Goal: Check status: Check status

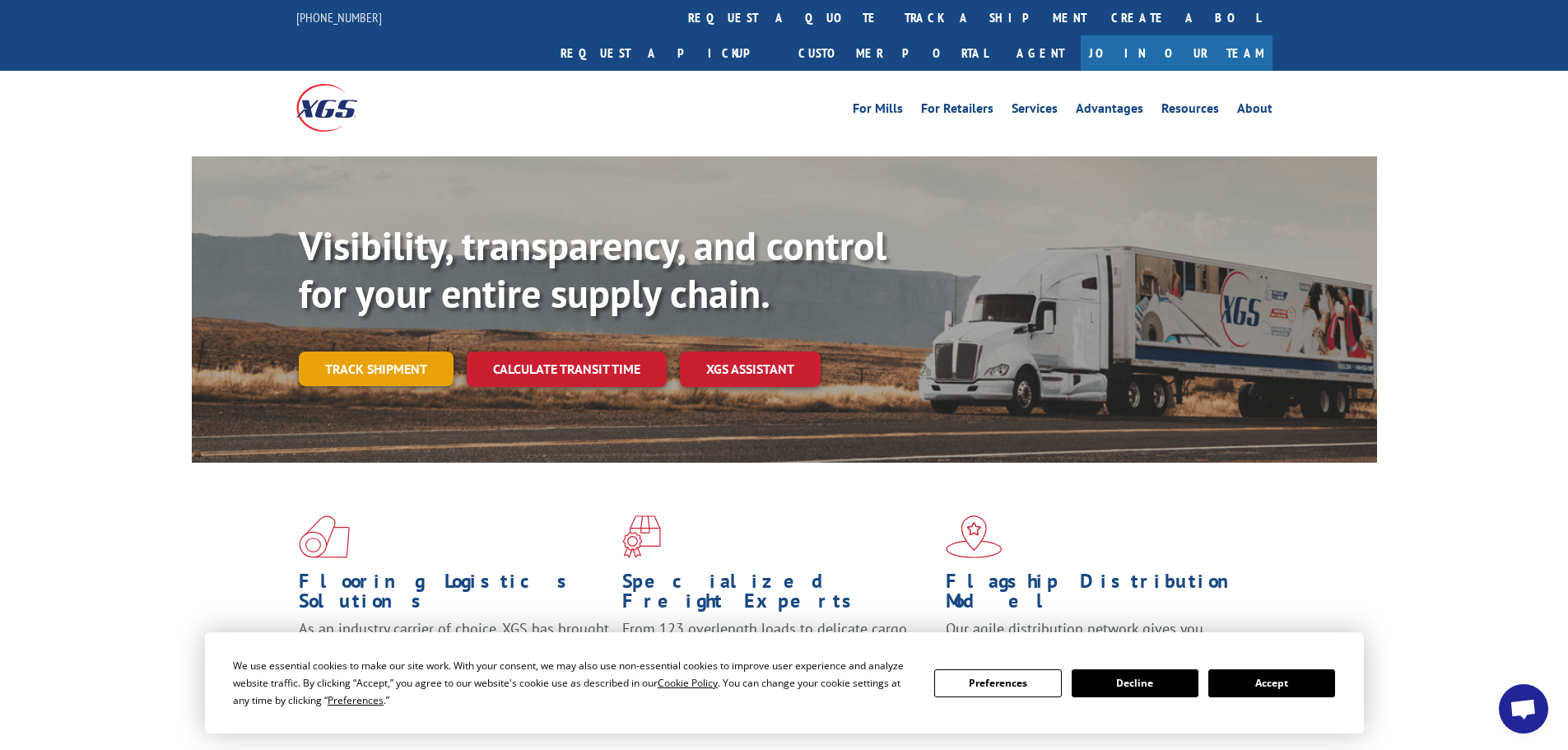
click at [380, 351] on link "Track shipment" at bounding box center [375, 368] width 155 height 34
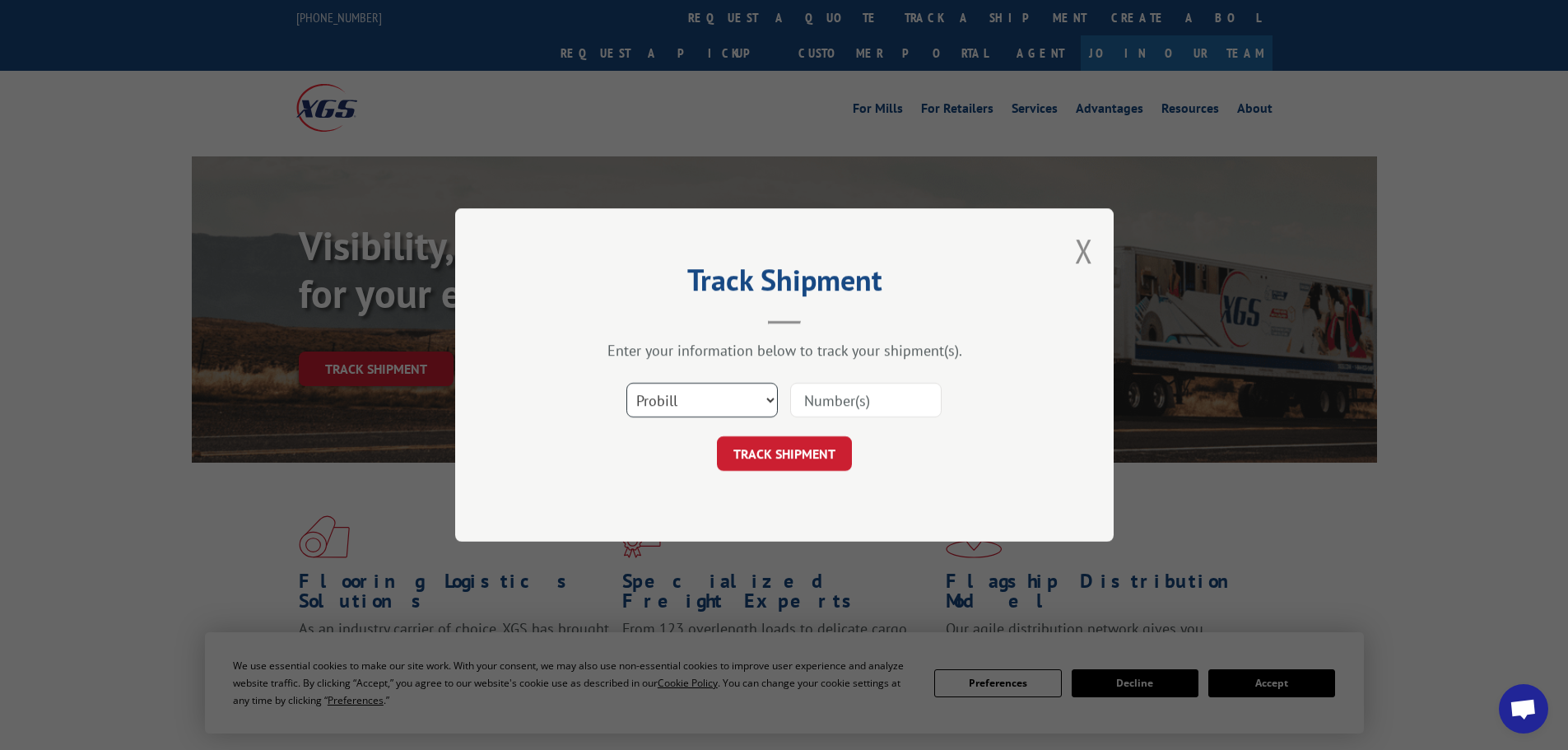
click at [728, 407] on select "Select category... Probill BOL PO" at bounding box center [701, 400] width 152 height 34
click at [797, 396] on input at bounding box center [866, 400] width 152 height 34
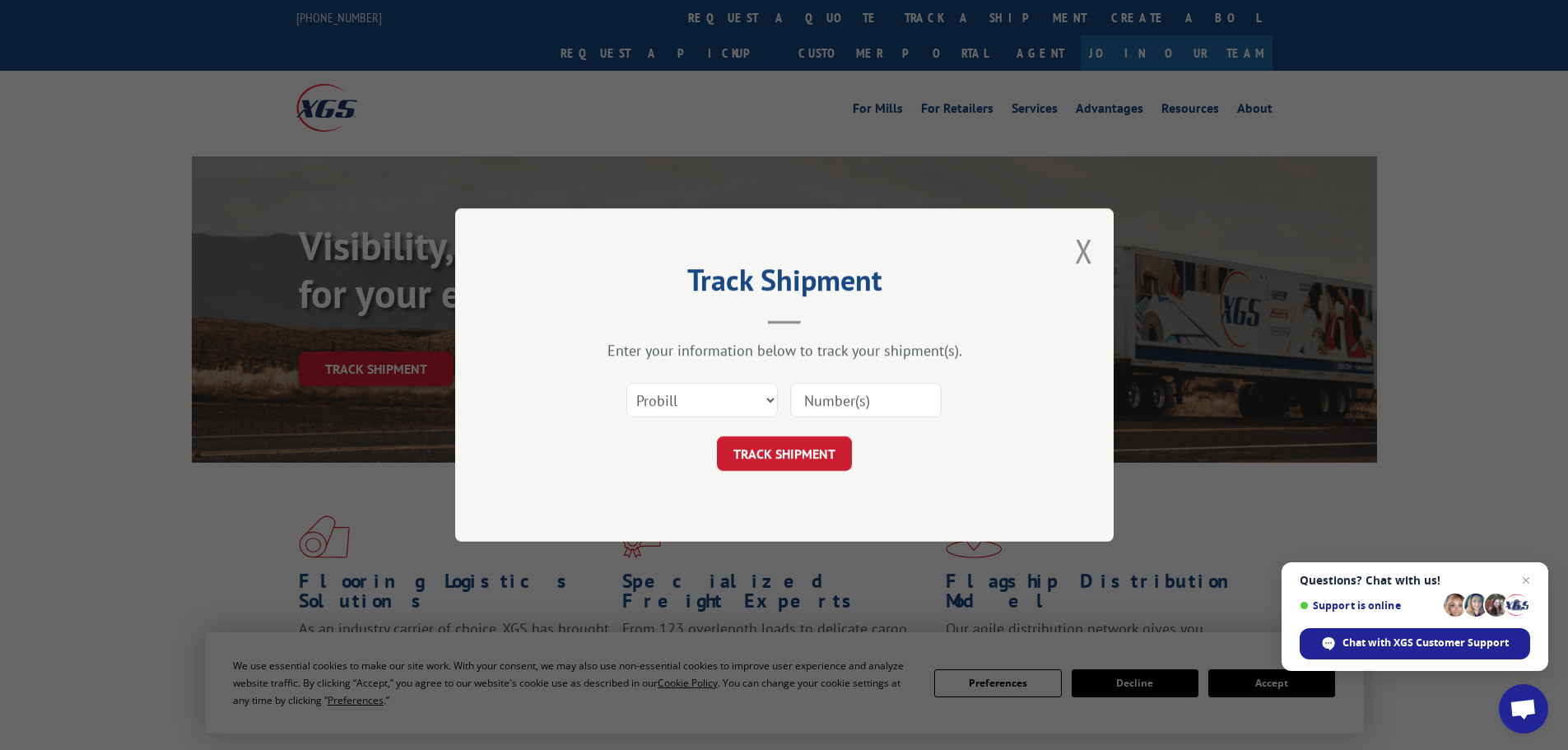
paste input "17469738"
type input "17469738"
click at [805, 447] on button "TRACK SHIPMENT" at bounding box center [784, 453] width 135 height 34
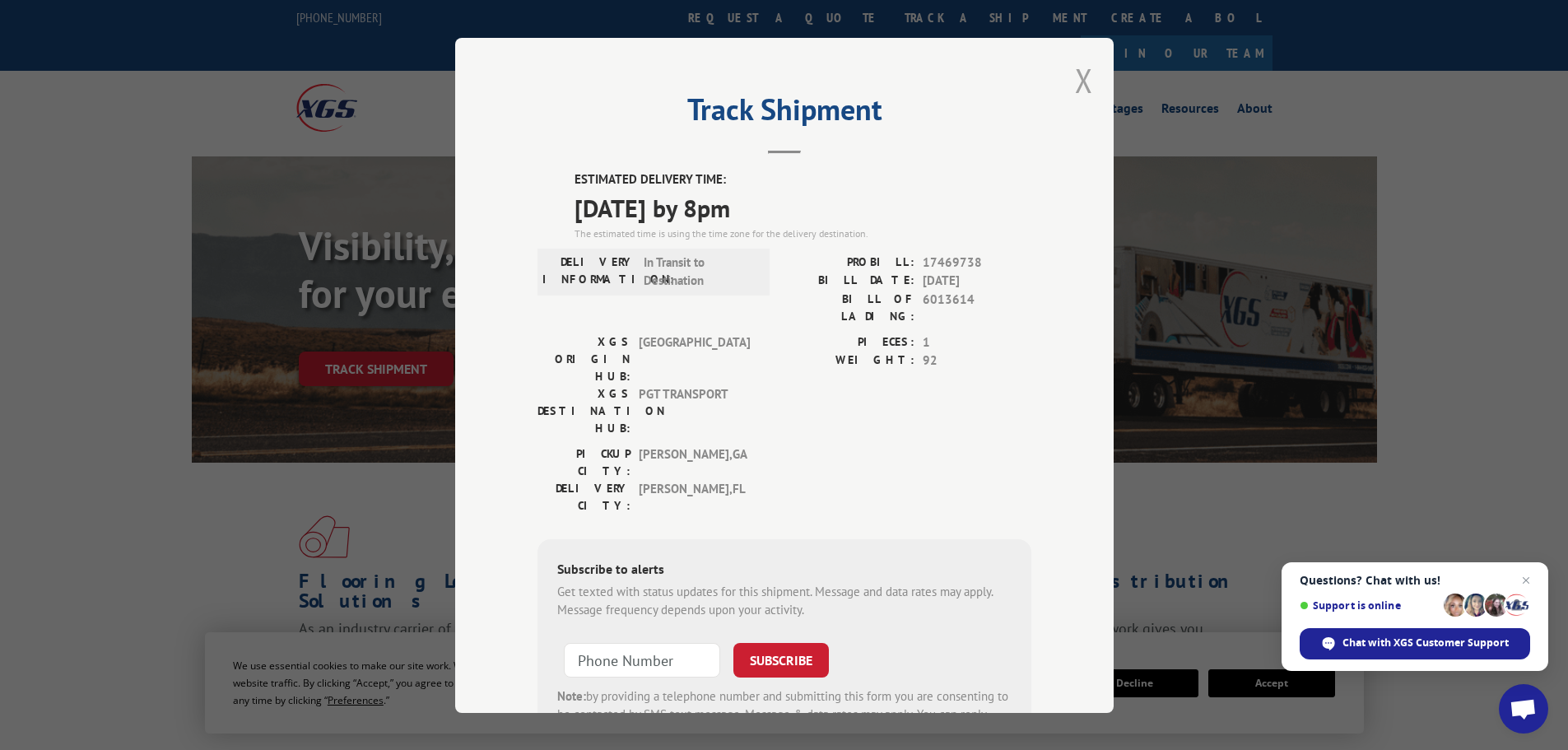
click at [1075, 89] on button "Close modal" at bounding box center [1084, 80] width 18 height 44
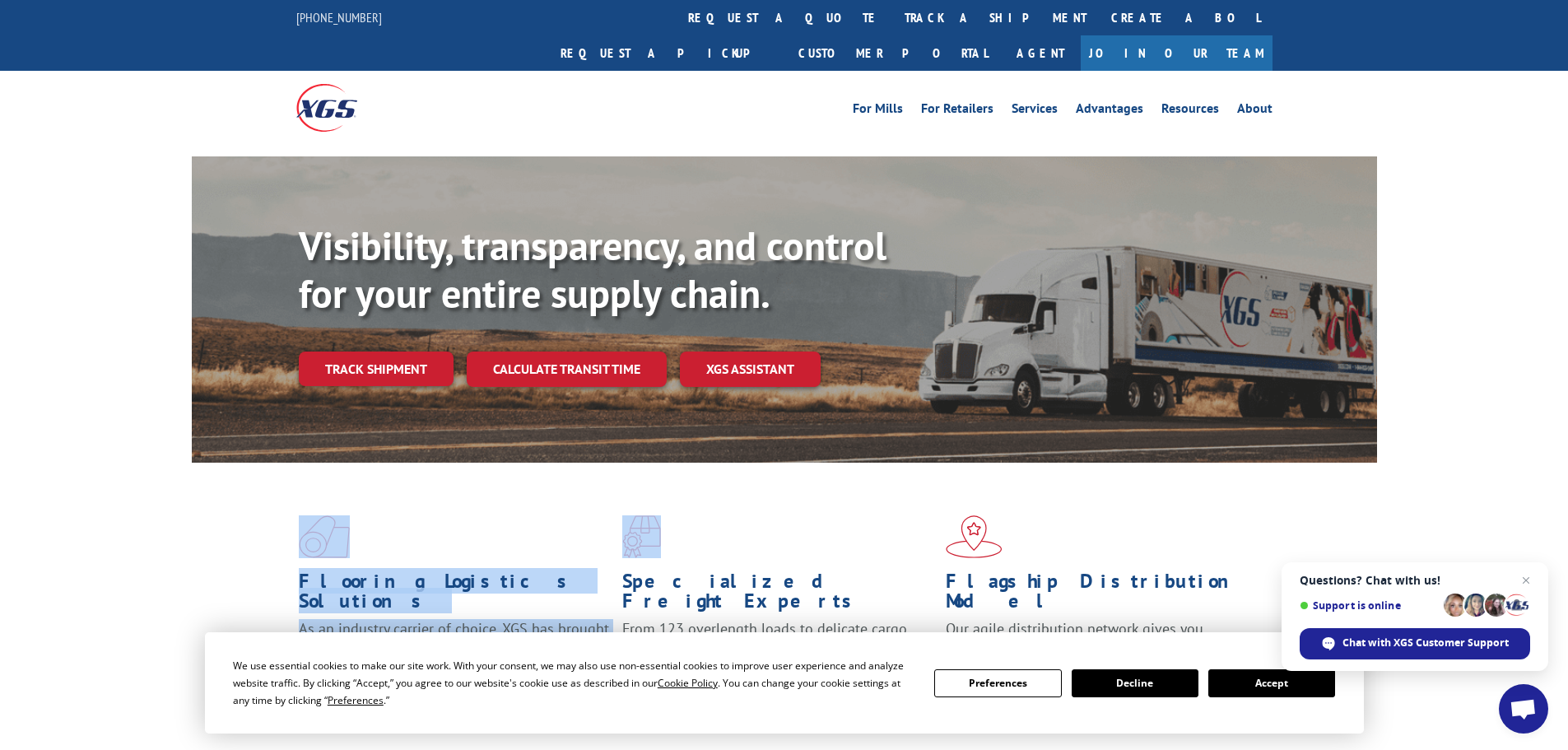
drag, startPoint x: 630, startPoint y: 508, endPoint x: 577, endPoint y: 511, distance: 53.1
click at [595, 508] on div "Flooring Logistics Solutions As an industry carrier of choice, XGS has brought …" at bounding box center [784, 613] width 1185 height 302
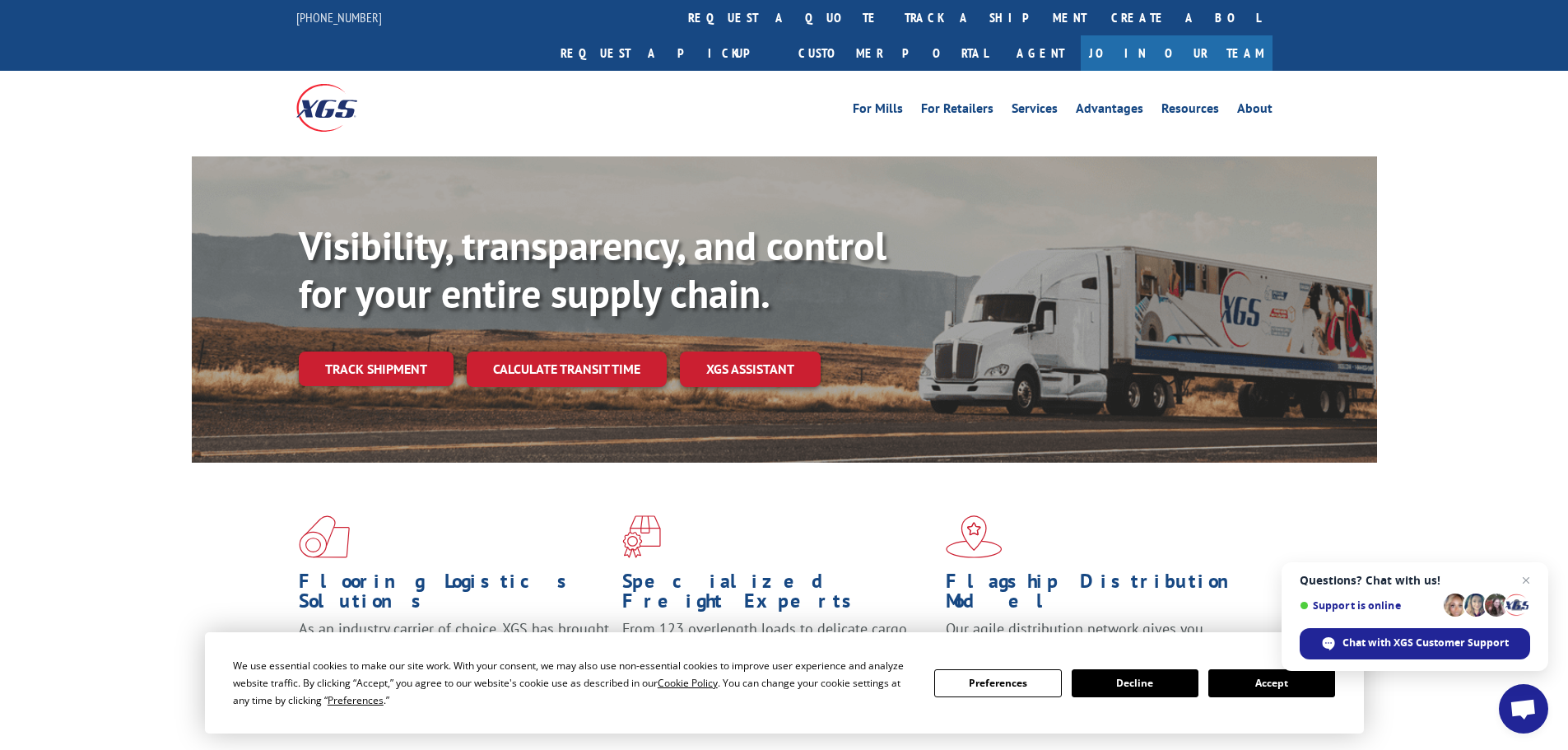
click at [184, 509] on div "Flooring Logistics Solutions As an industry carrier of choice, XGS has brought …" at bounding box center [784, 628] width 1568 height 331
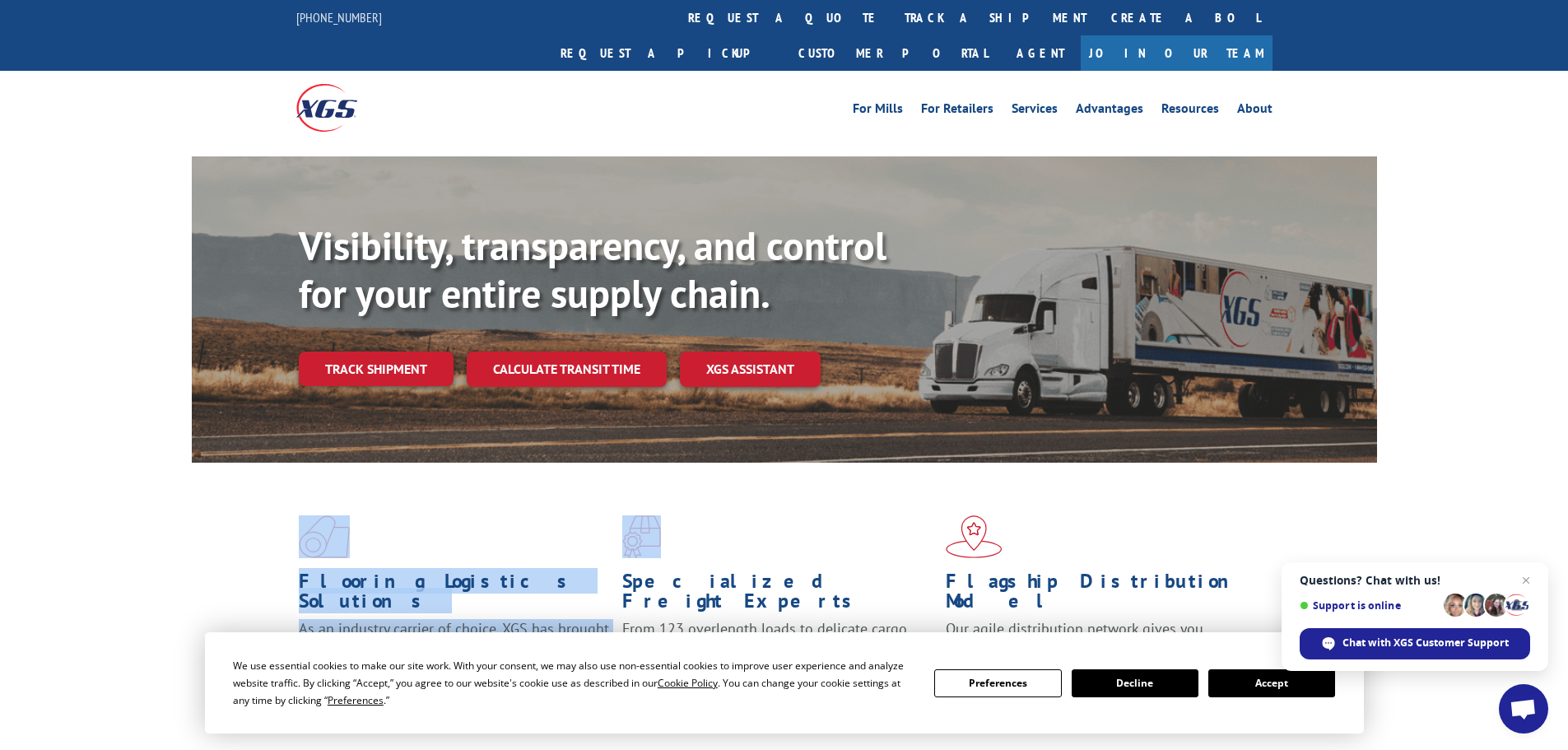
drag, startPoint x: 286, startPoint y: 498, endPoint x: 835, endPoint y: 480, distance: 549.3
click at [802, 482] on div "Flooring Logistics Solutions As an industry carrier of choice, XGS has brought …" at bounding box center [784, 613] width 1185 height 302
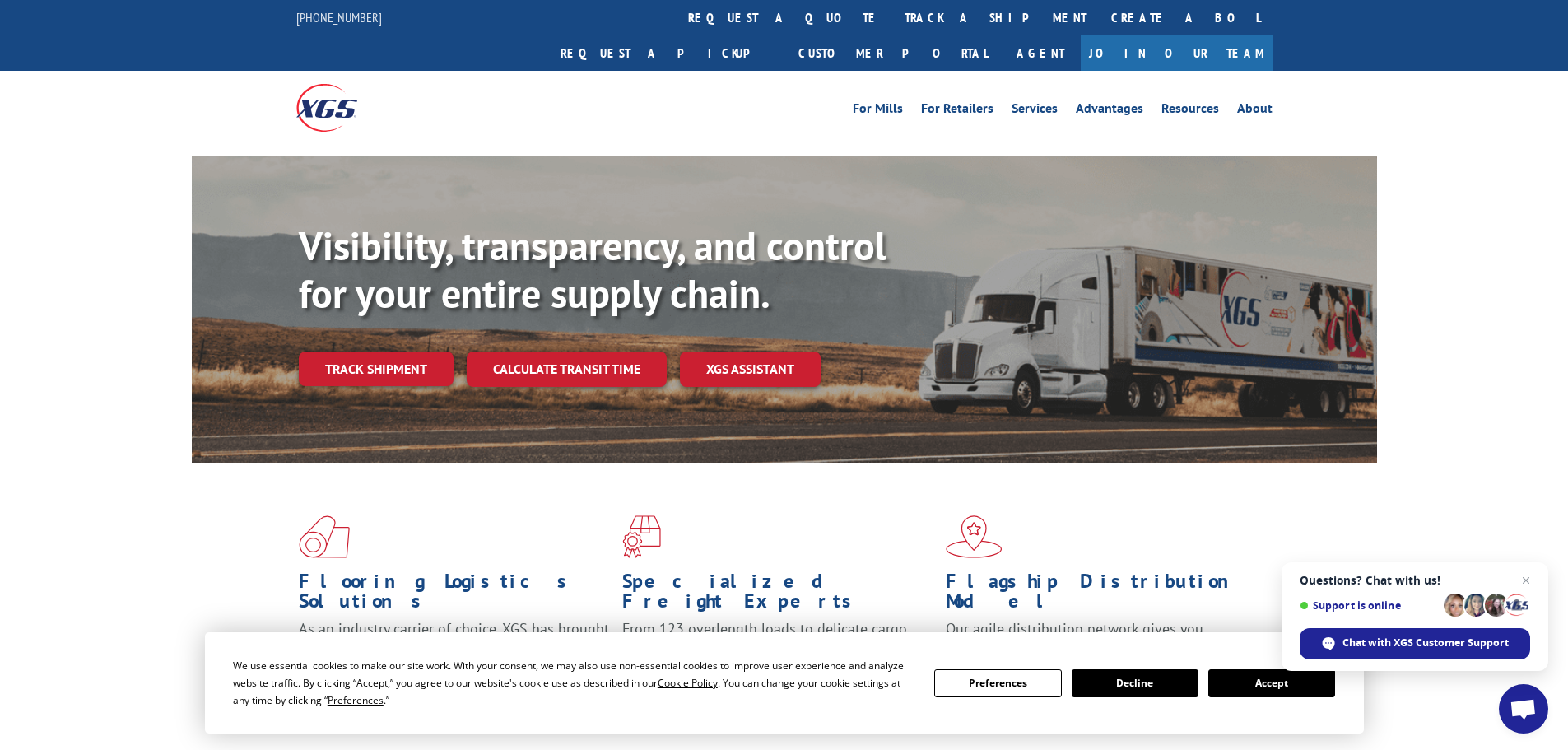
click at [1283, 489] on div "Flooring Logistics Solutions As an industry carrier of choice, XGS has brought …" at bounding box center [784, 613] width 1185 height 302
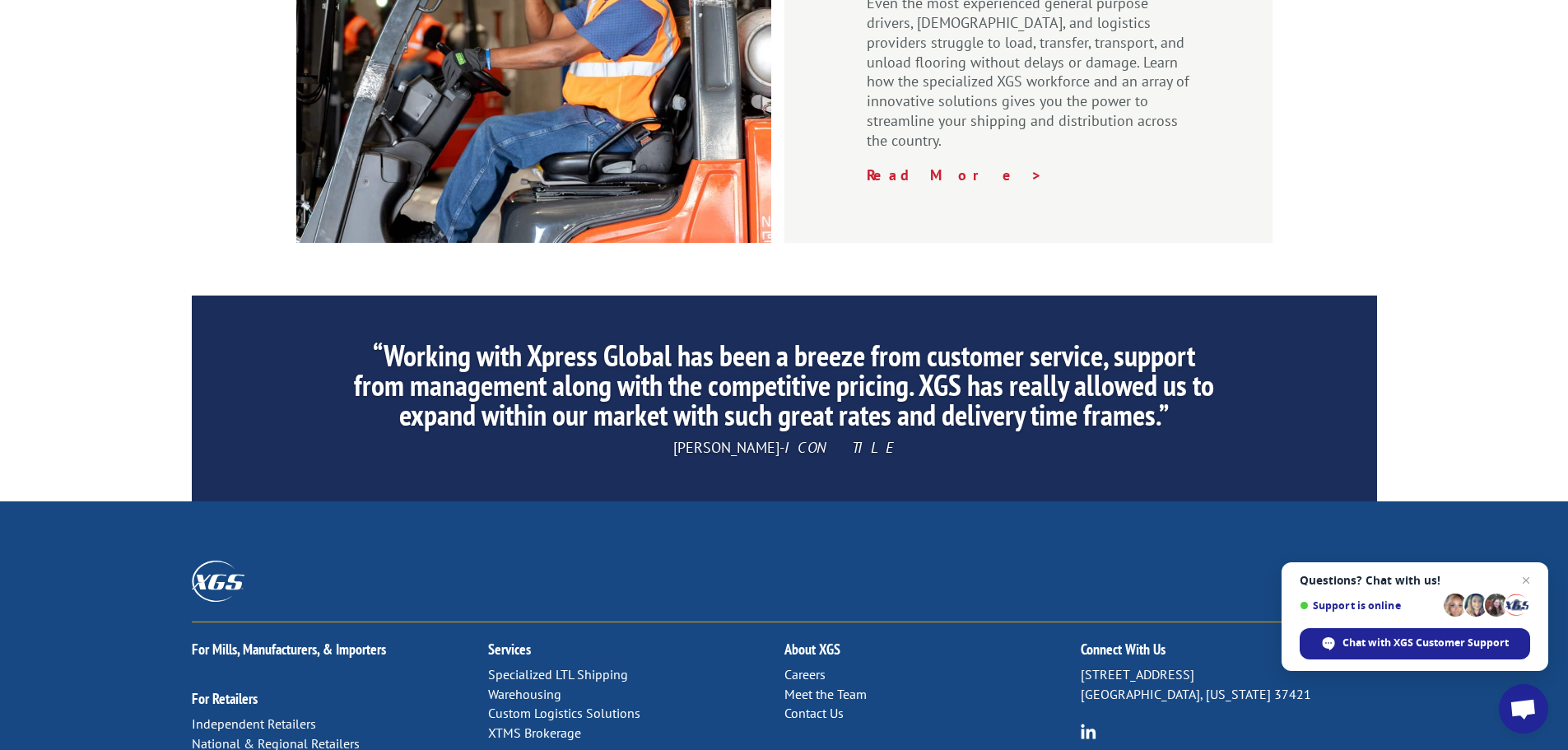
scroll to position [2469, 0]
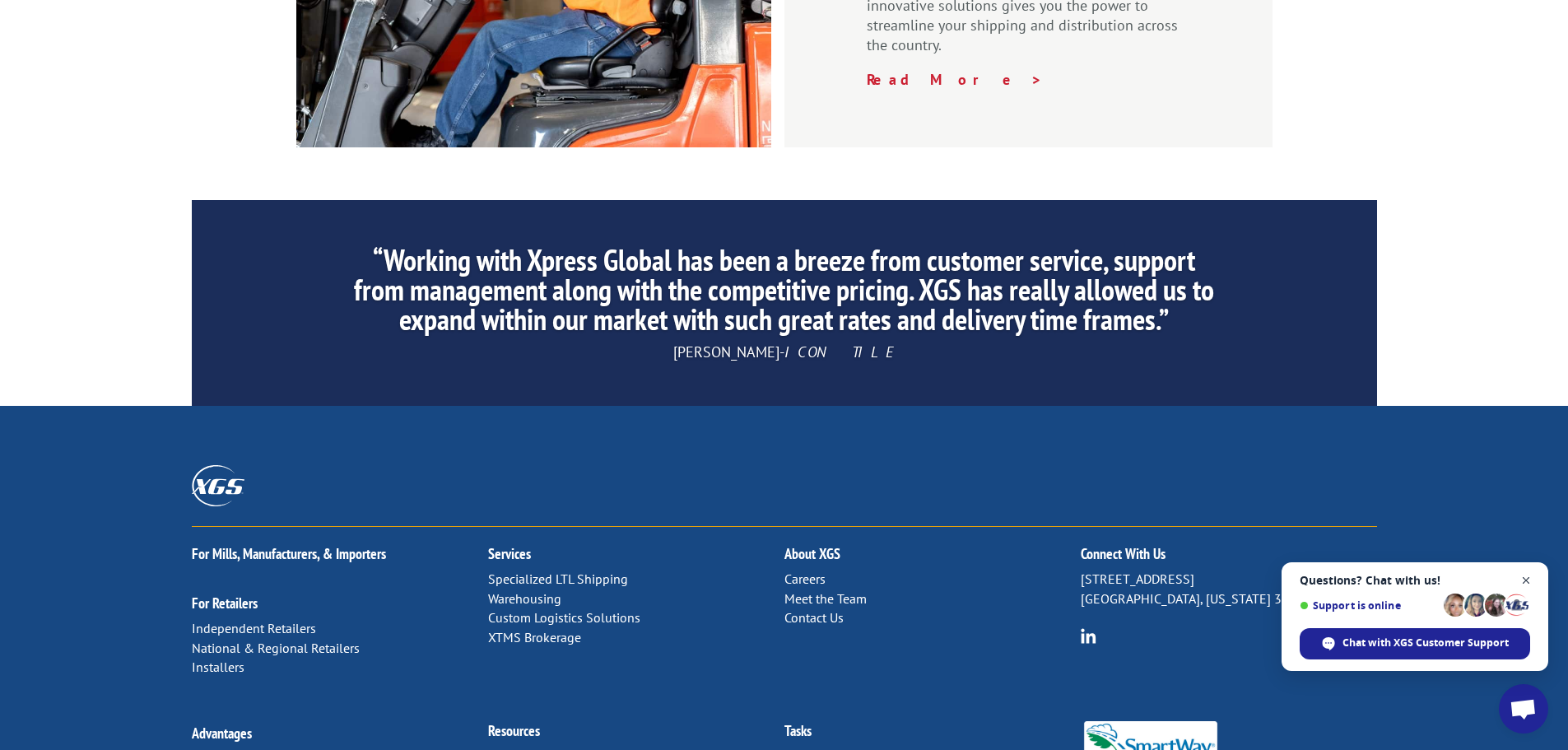
click at [1526, 574] on span "Open chat" at bounding box center [1526, 581] width 21 height 21
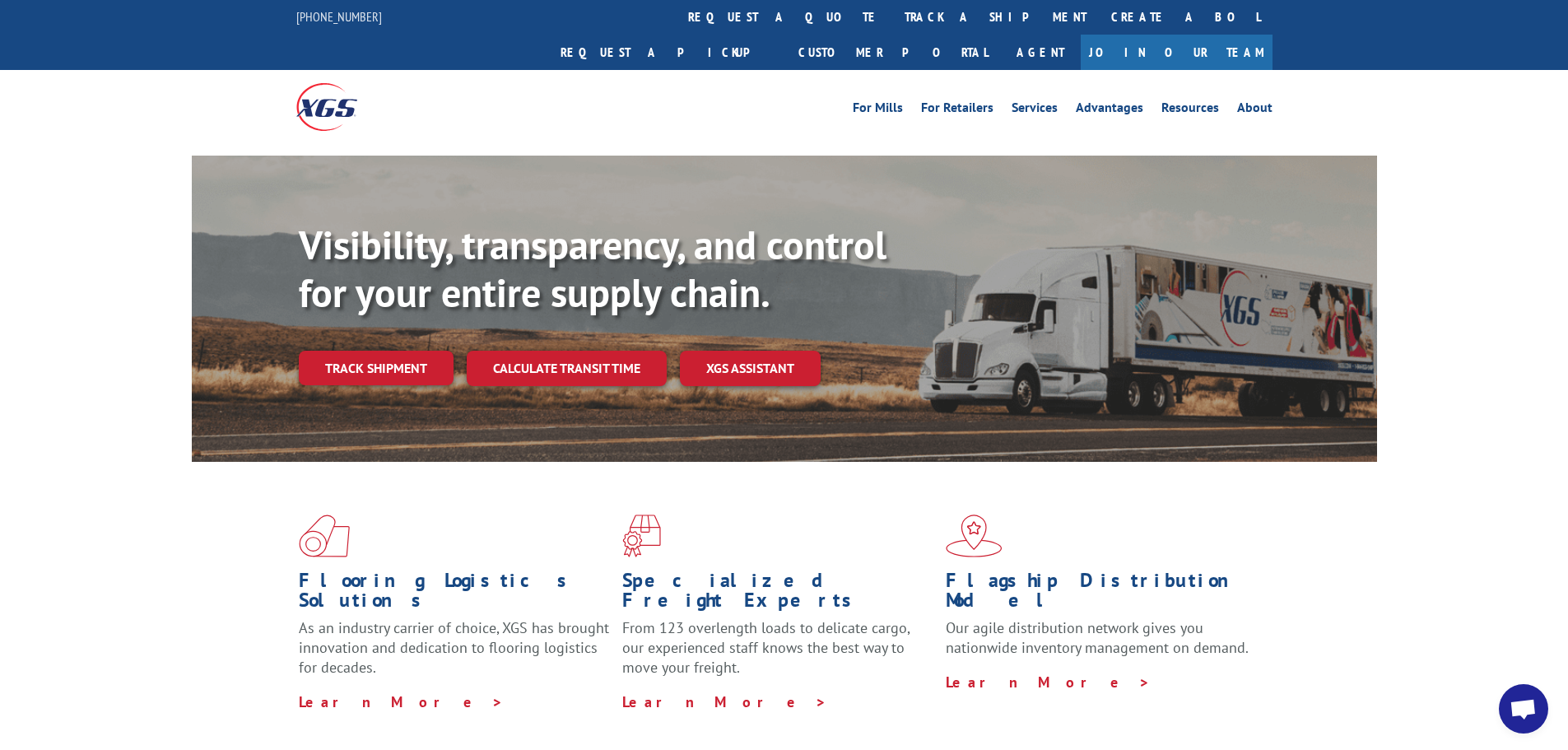
scroll to position [0, 0]
